Goal: Navigation & Orientation: Find specific page/section

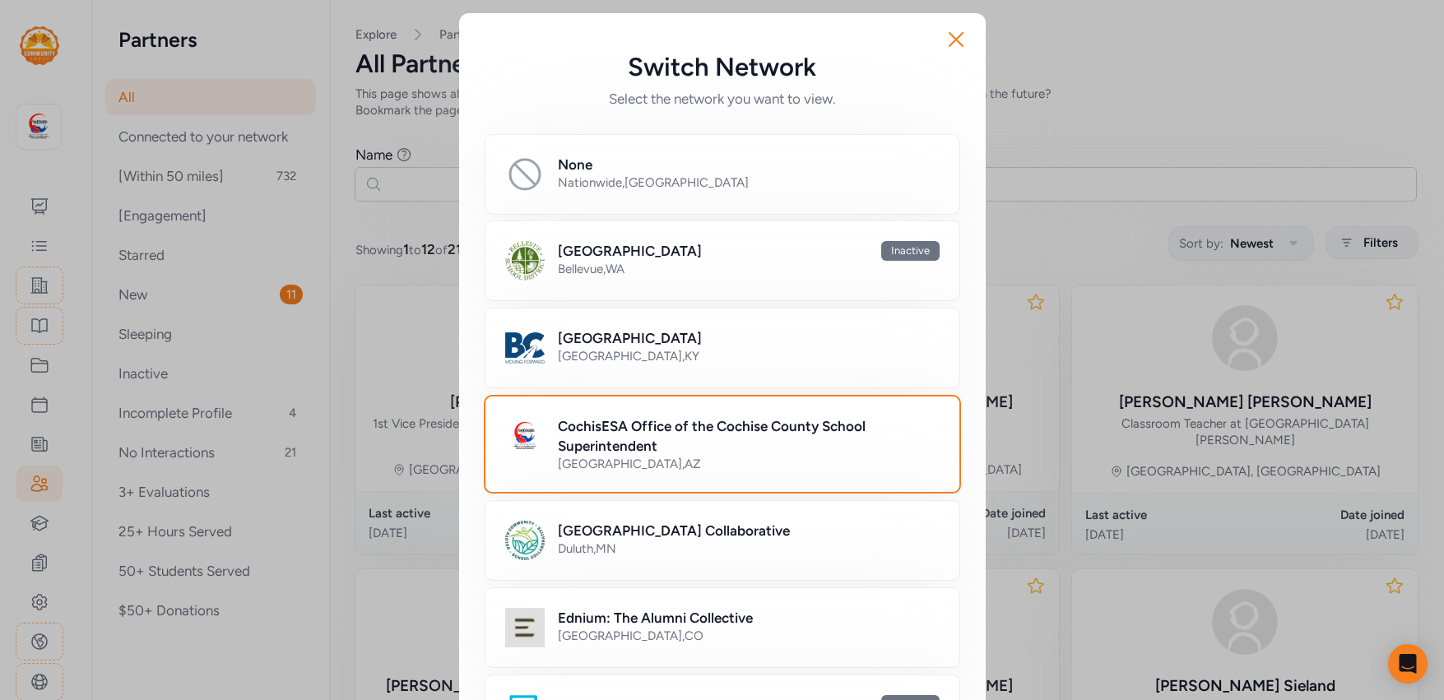
scroll to position [1216, 0]
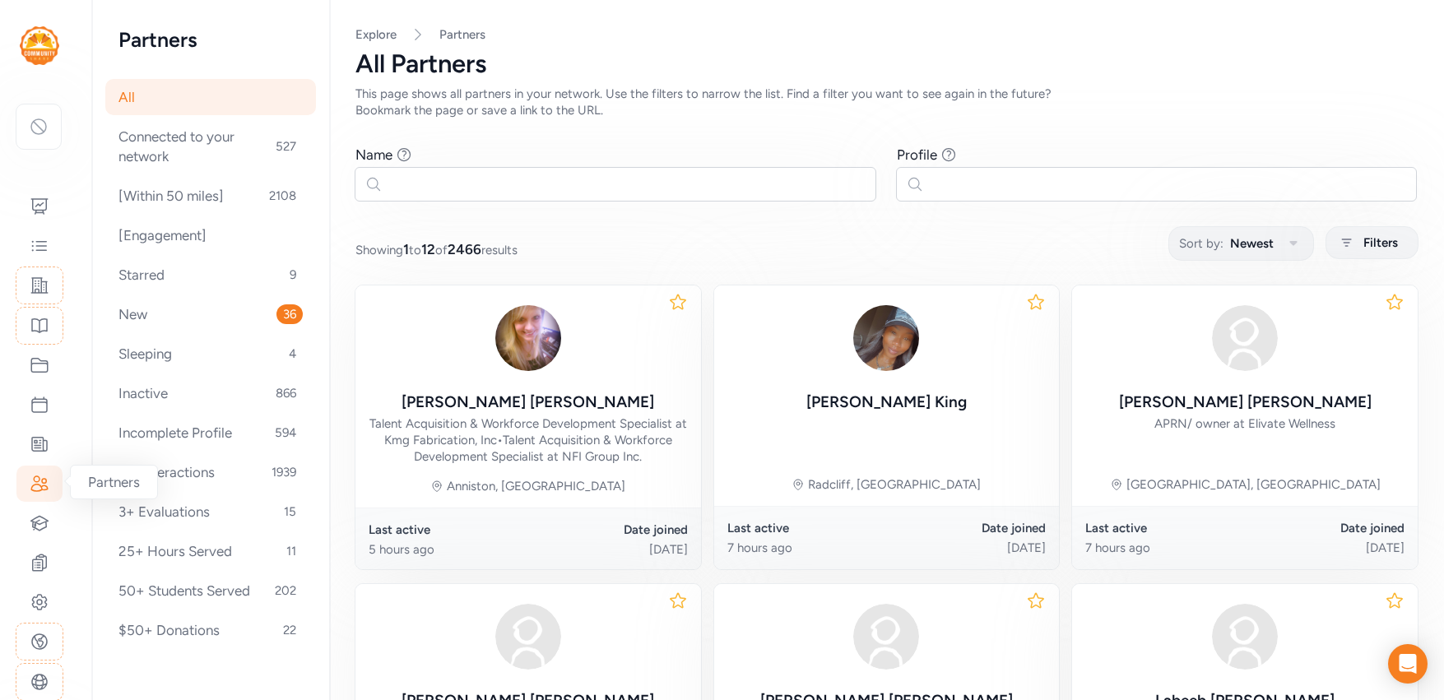
click at [47, 483] on icon at bounding box center [40, 484] width 20 height 20
click at [40, 367] on icon at bounding box center [40, 366] width 20 height 20
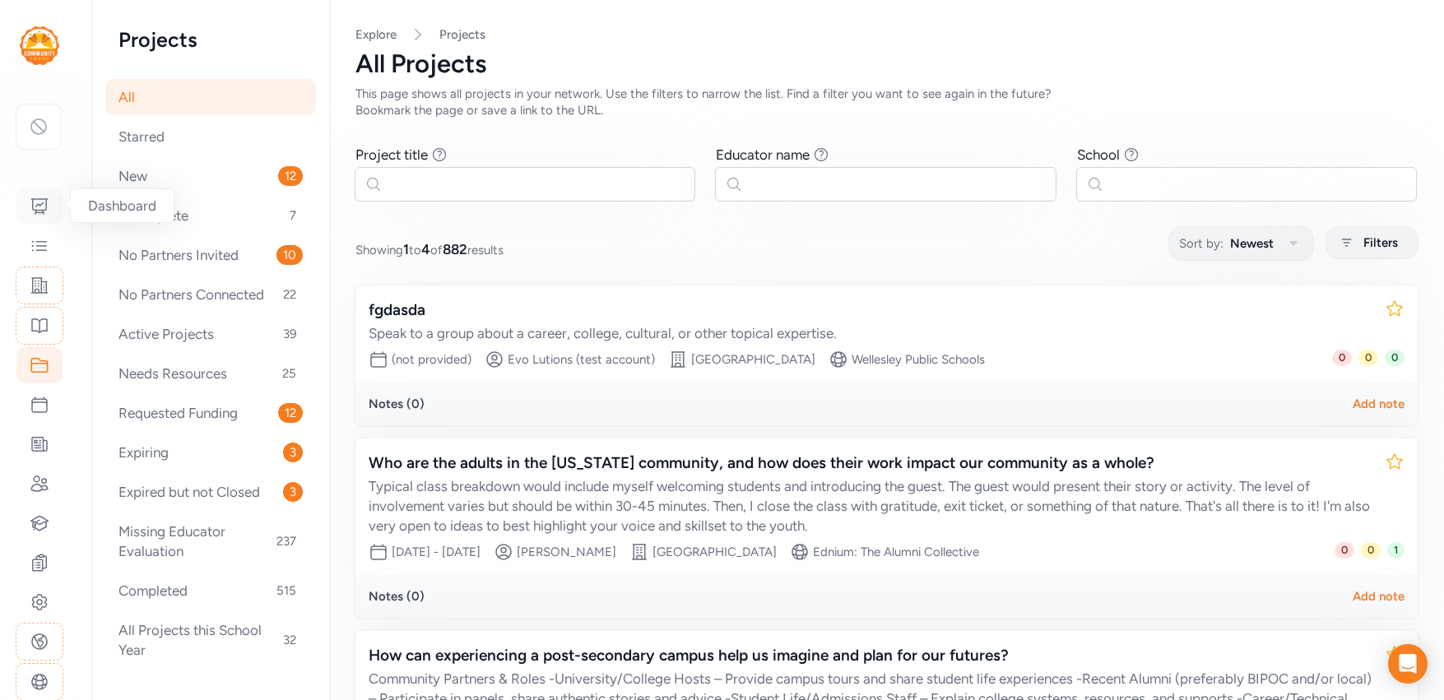
click at [28, 207] on div at bounding box center [39, 206] width 46 height 36
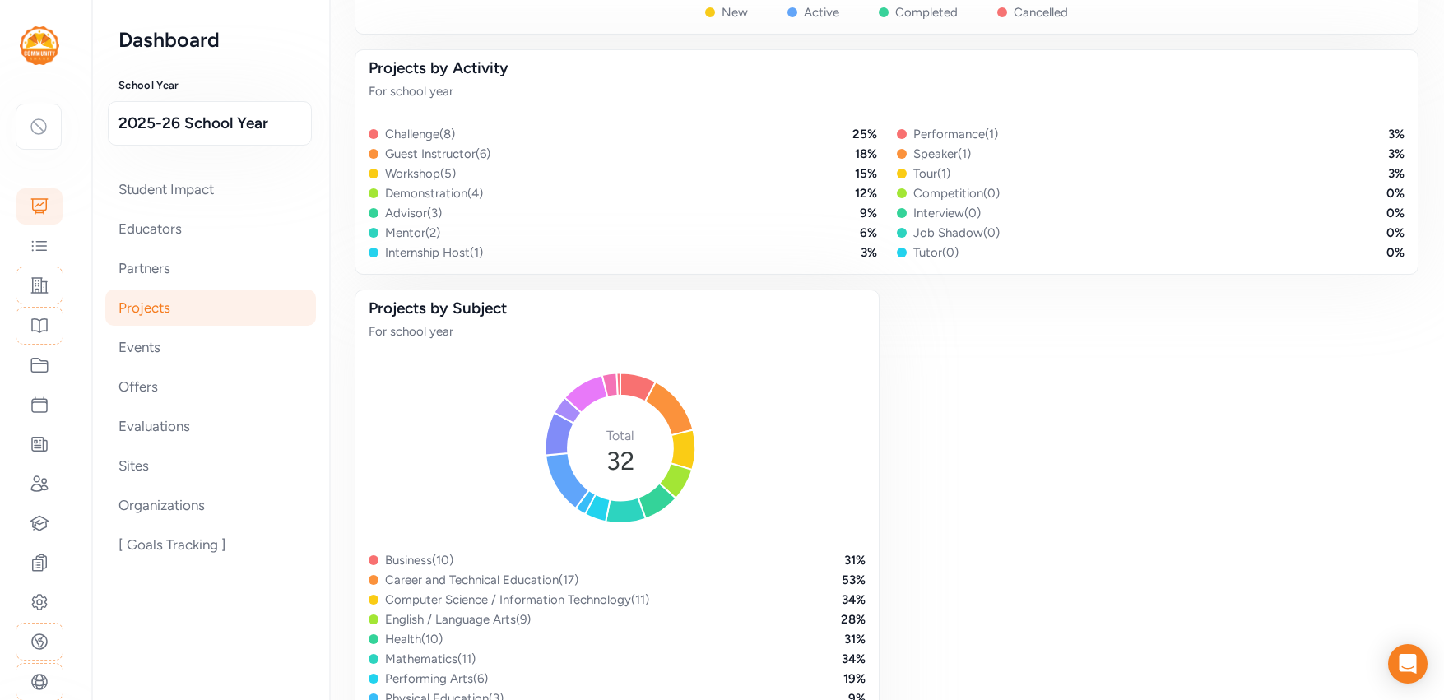
scroll to position [873, 0]
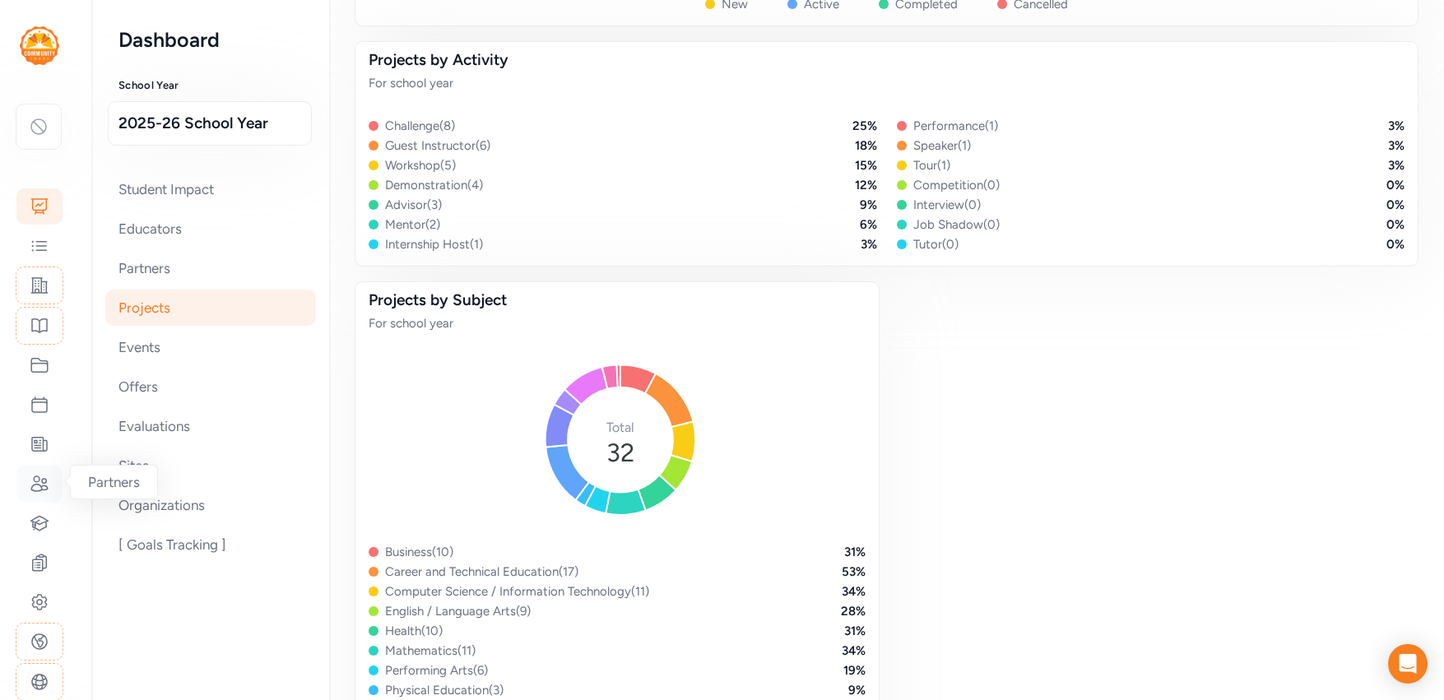
click at [45, 487] on icon at bounding box center [40, 484] width 20 height 20
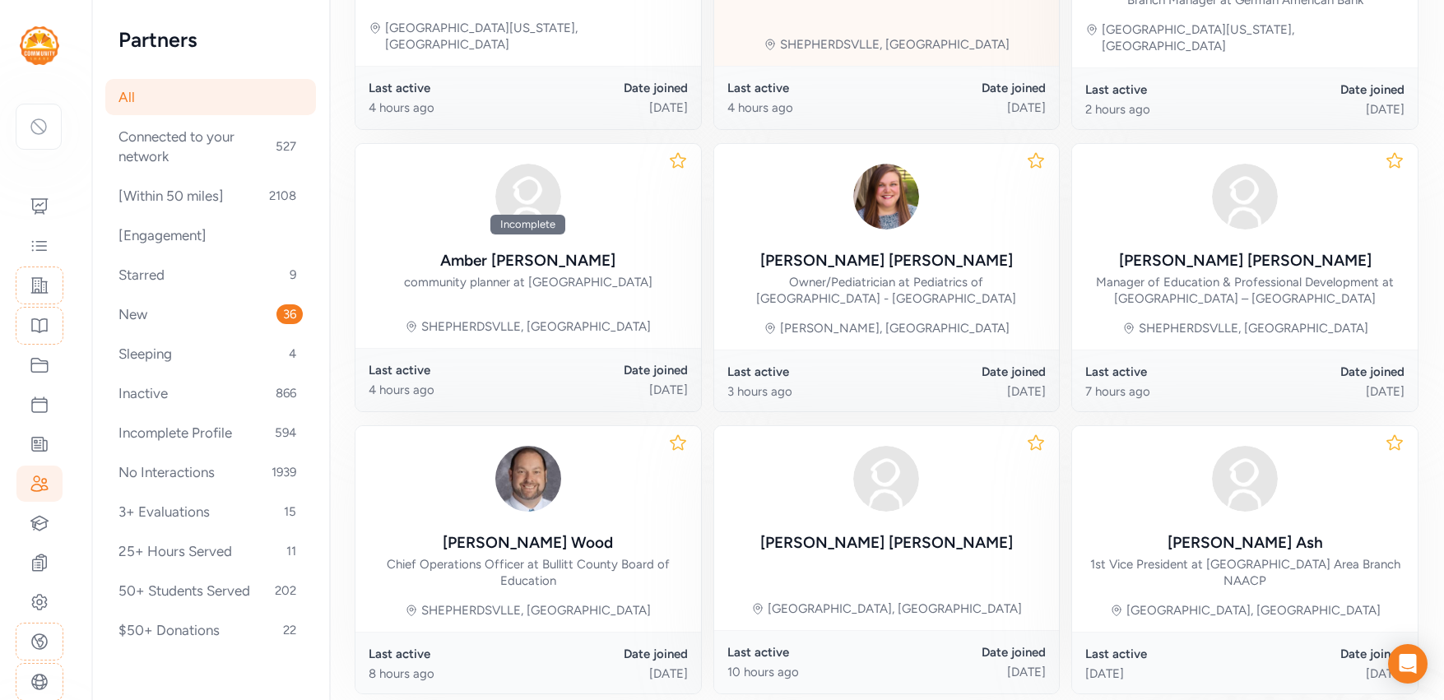
scroll to position [749, 0]
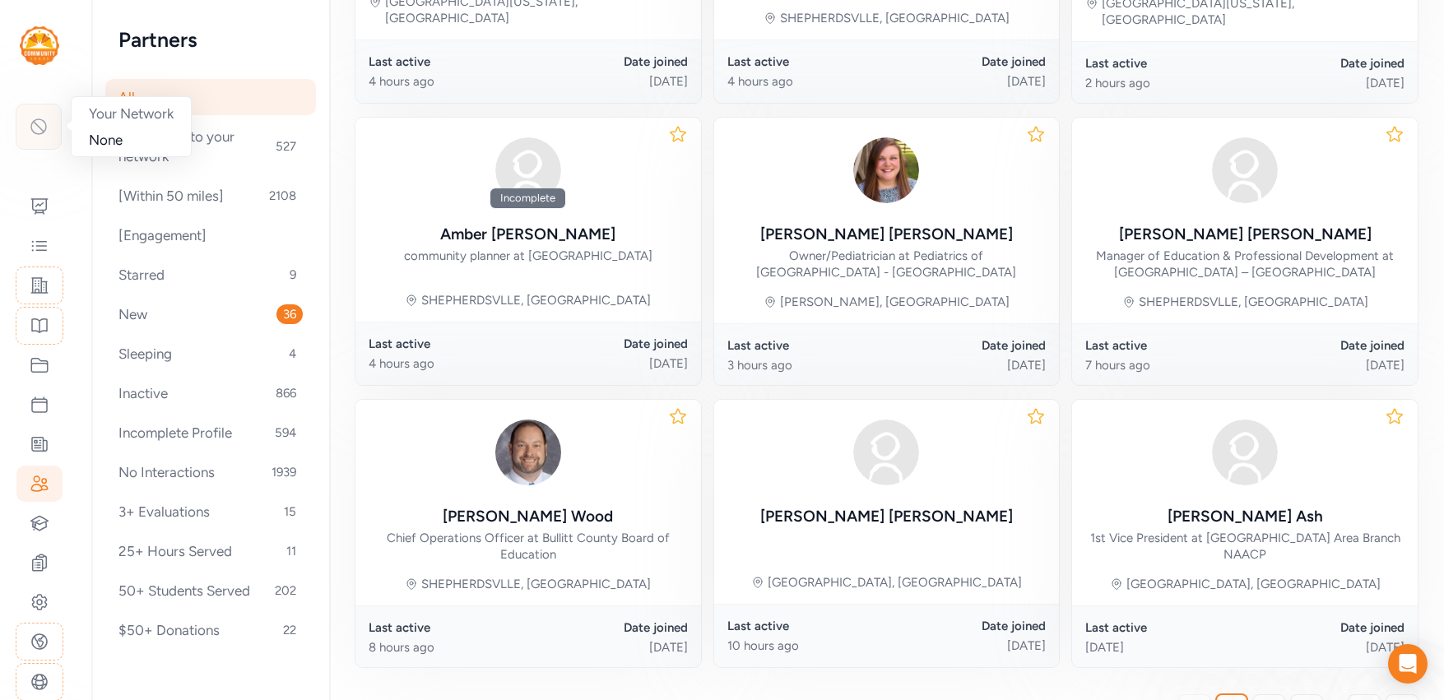
click at [32, 134] on icon at bounding box center [39, 127] width 20 height 20
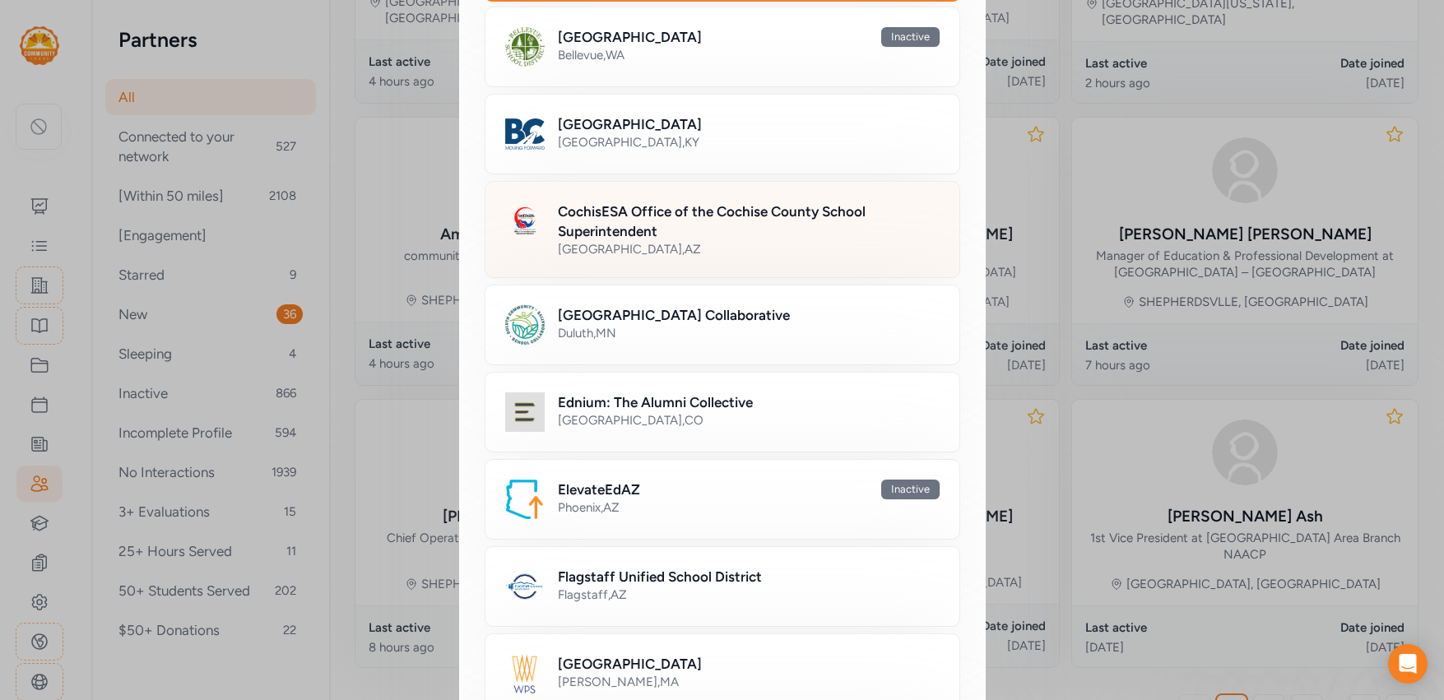
scroll to position [216, 0]
click at [561, 405] on h2 "Ednium: The Alumni Collective" at bounding box center [655, 401] width 195 height 20
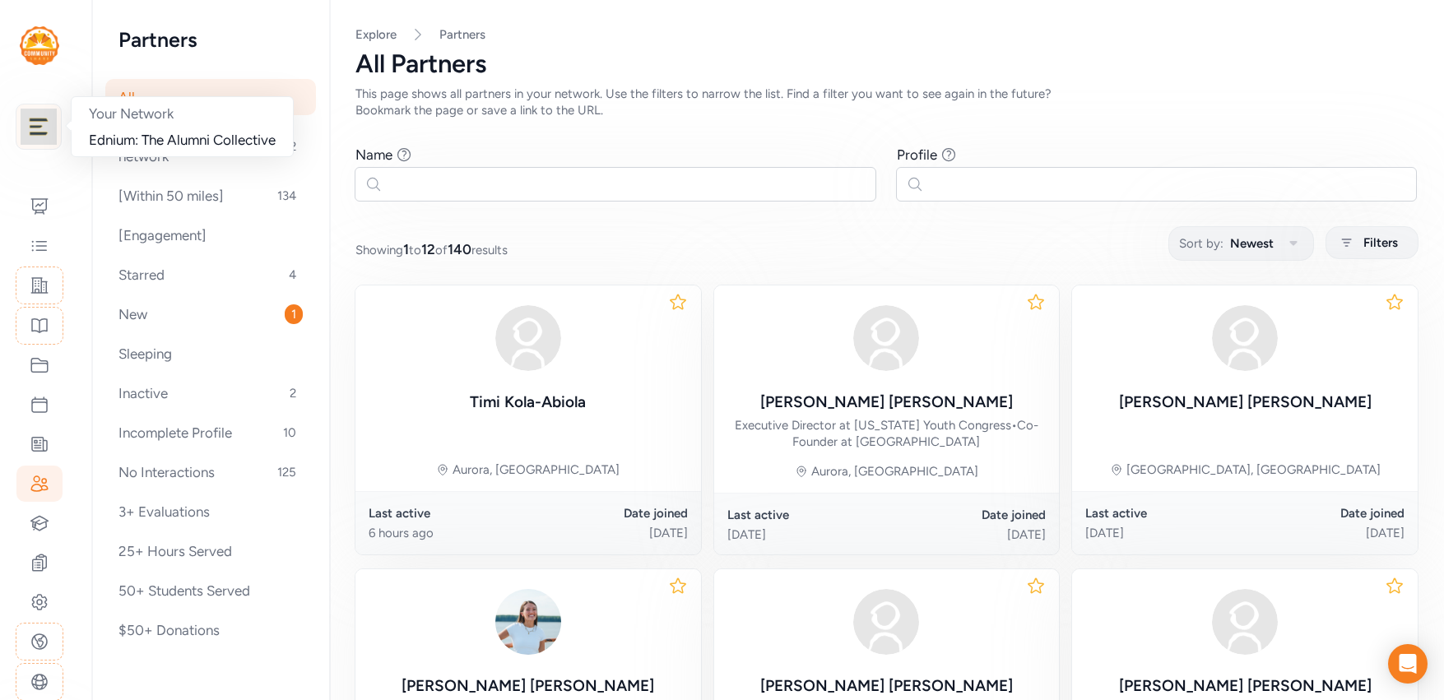
click at [35, 132] on img at bounding box center [39, 127] width 36 height 36
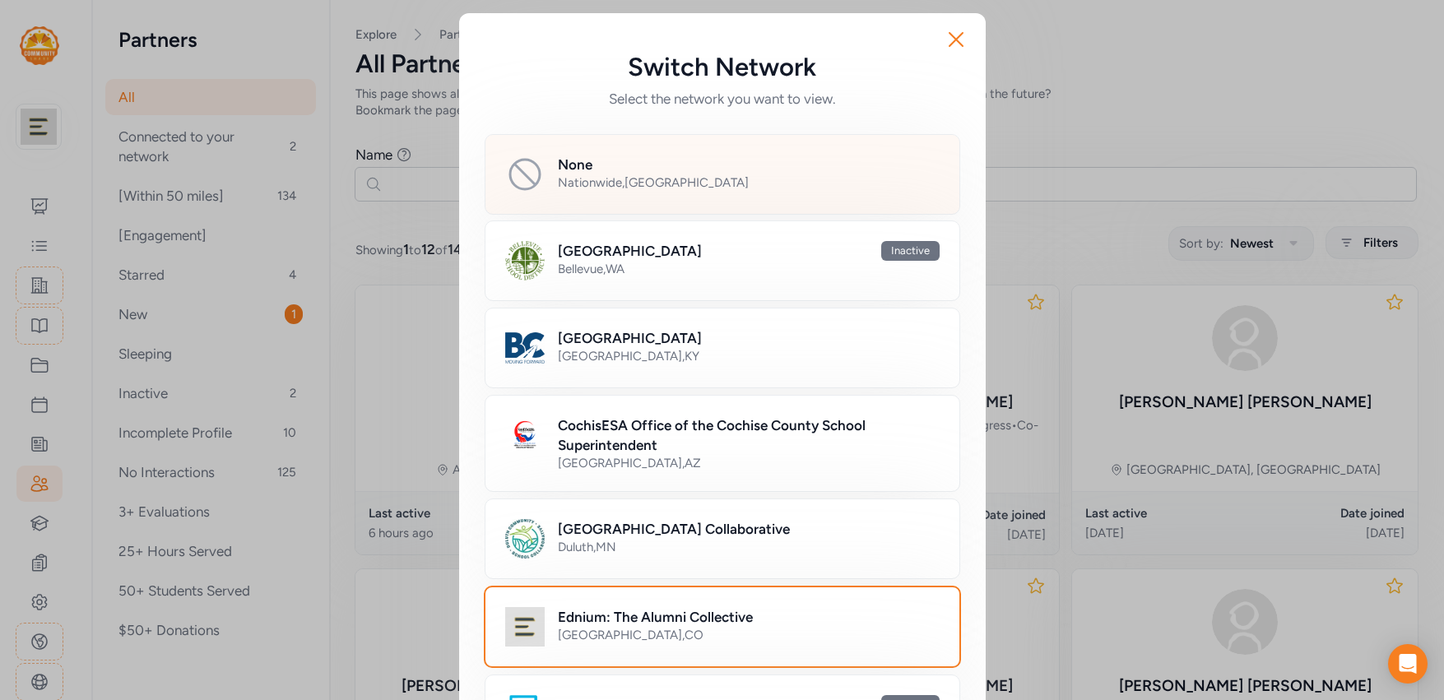
click at [714, 149] on div "None Nationwide , [GEOGRAPHIC_DATA]" at bounding box center [723, 174] width 476 height 81
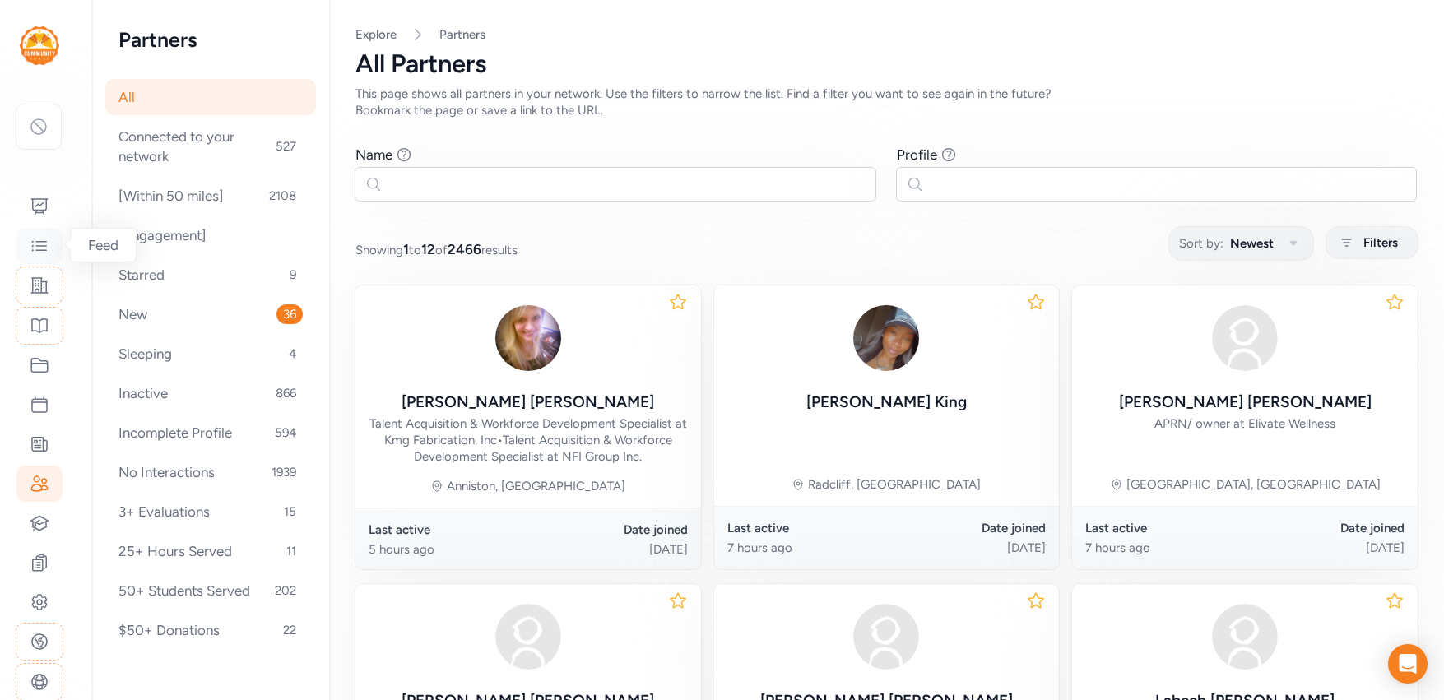
click at [36, 245] on icon at bounding box center [40, 246] width 20 height 20
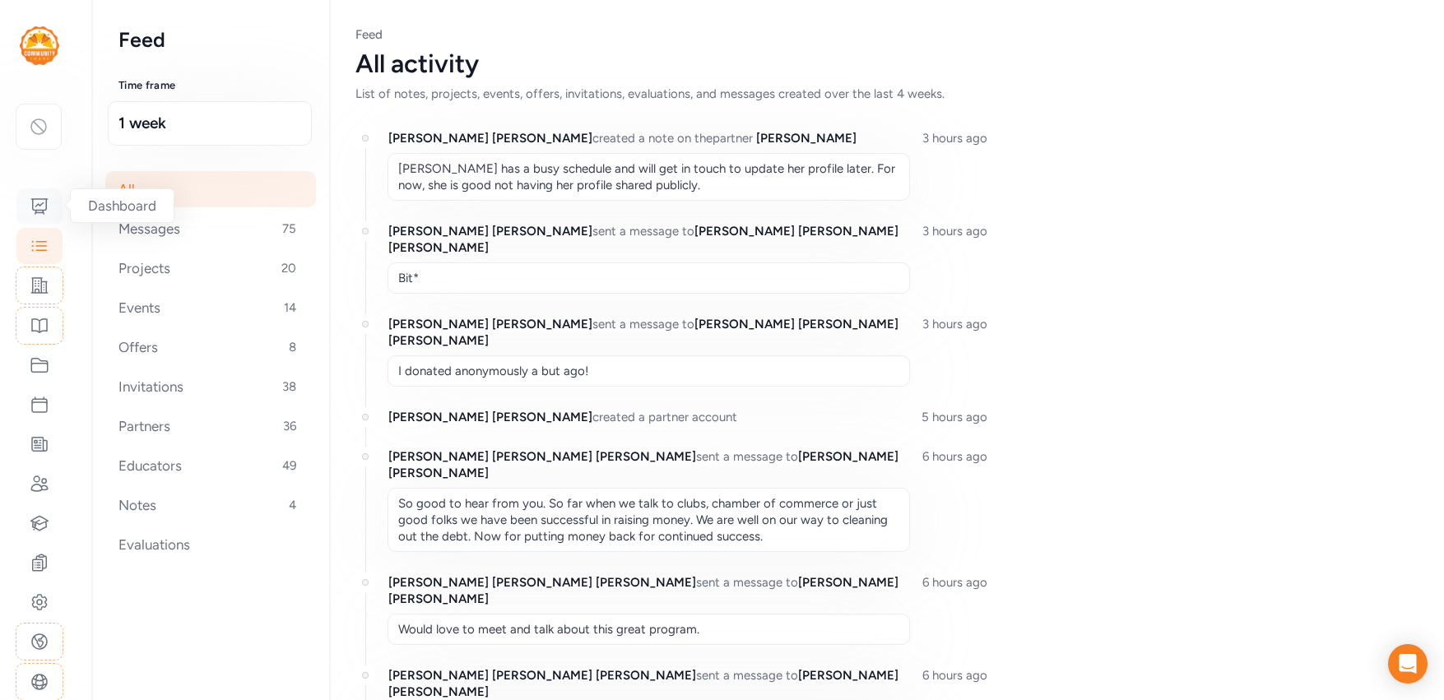
click at [36, 202] on icon at bounding box center [40, 207] width 20 height 20
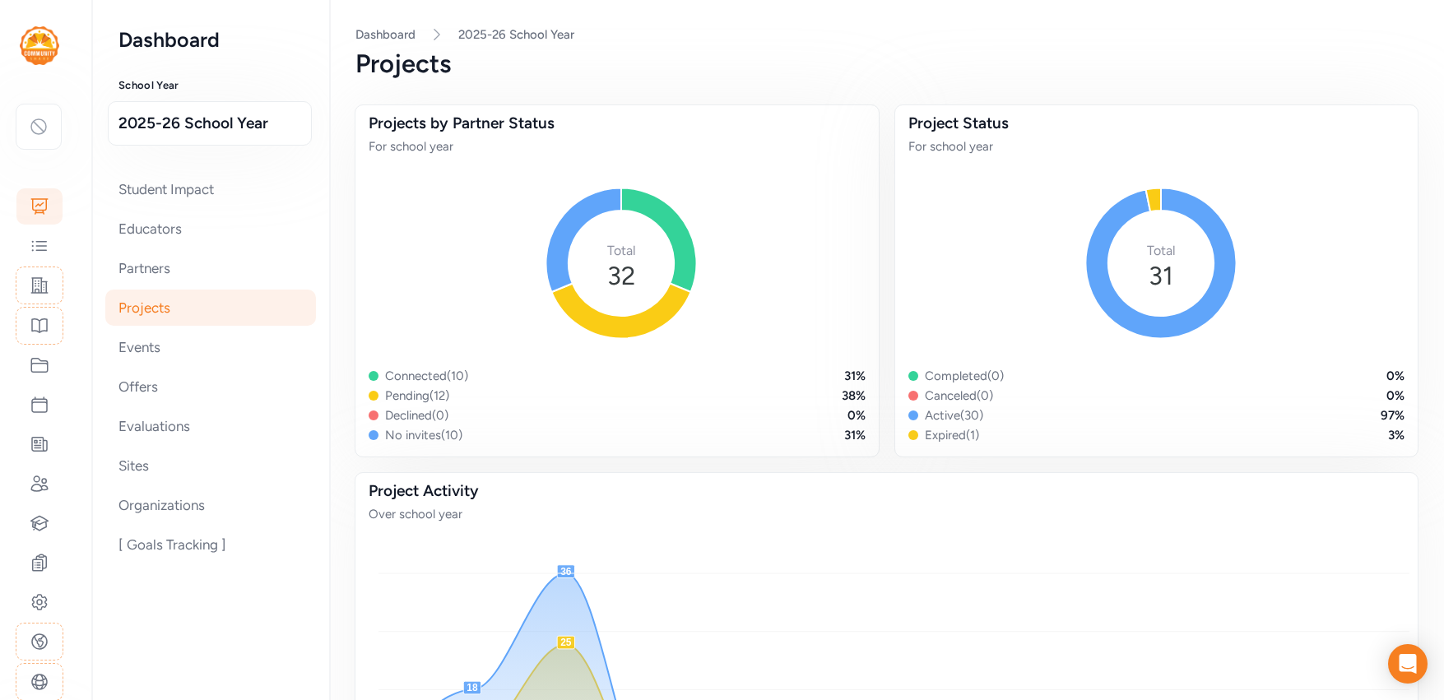
scroll to position [67, 0]
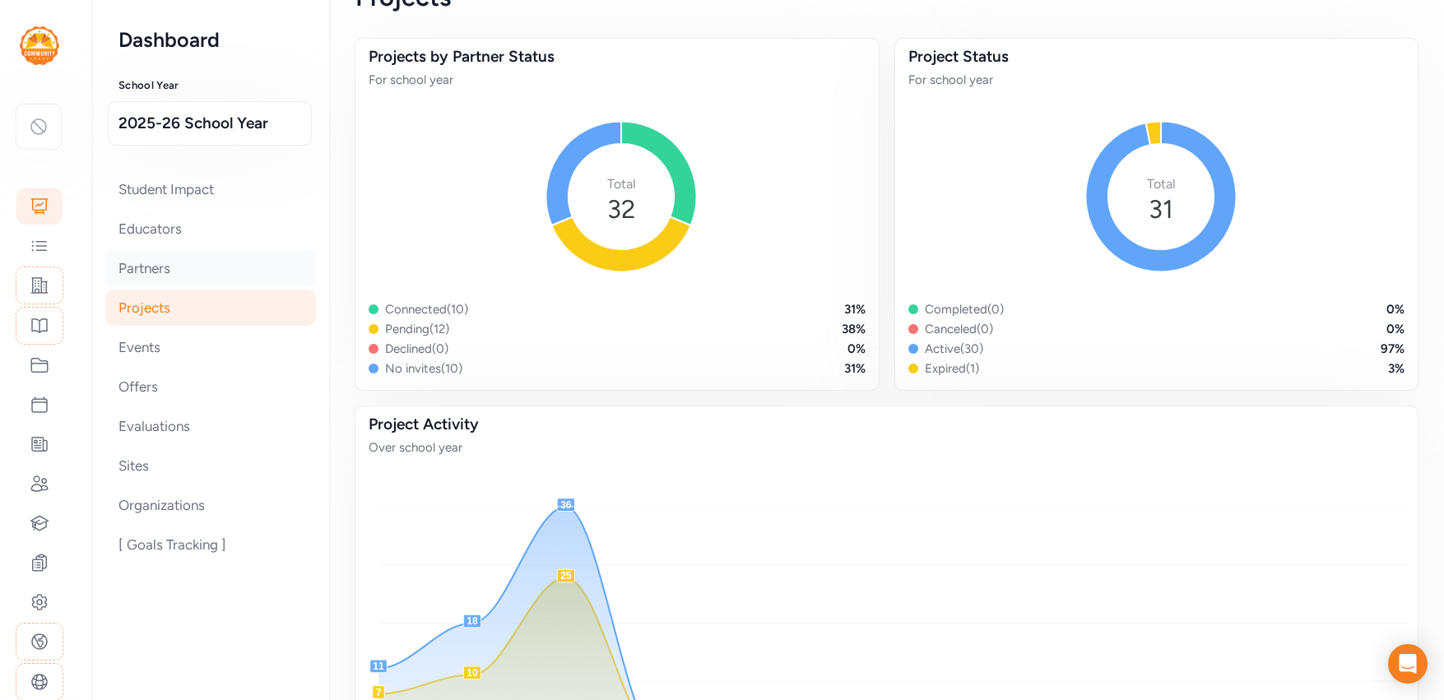
click at [138, 272] on div "Partners" at bounding box center [210, 268] width 211 height 36
